Goal: Information Seeking & Learning: Find specific fact

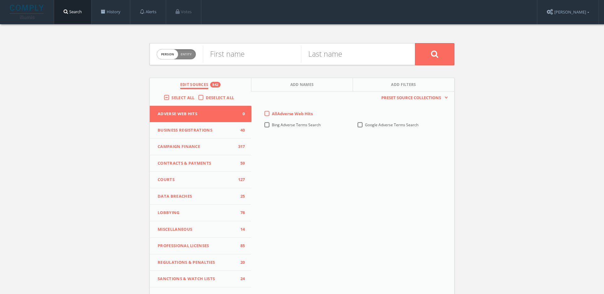
click at [173, 54] on span "person" at bounding box center [167, 54] width 21 height 10
checkbox input "true"
click at [250, 55] on input "text" at bounding box center [309, 54] width 212 height 16
paste input "breakthrough initiatives"
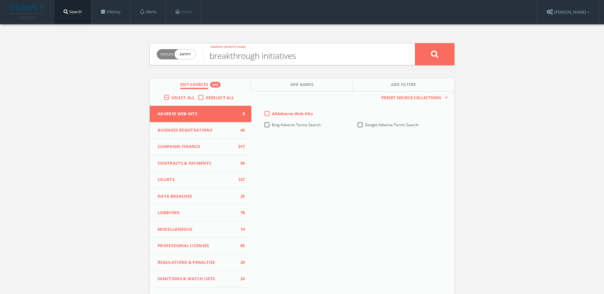
type input "breakthrough initiatives"
click at [173, 96] on span "Select All" at bounding box center [183, 98] width 23 height 6
click at [0, 0] on input "Select All" at bounding box center [0, 0] width 0 height 0
click at [173, 96] on span "Select All" at bounding box center [183, 98] width 23 height 6
click at [0, 0] on input "Select All" at bounding box center [0, 0] width 0 height 0
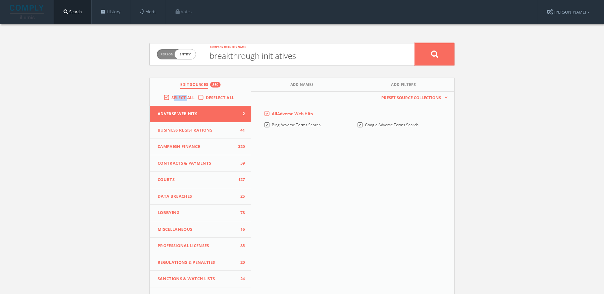
click at [426, 56] on button at bounding box center [434, 54] width 39 height 22
